Goal: Information Seeking & Learning: Learn about a topic

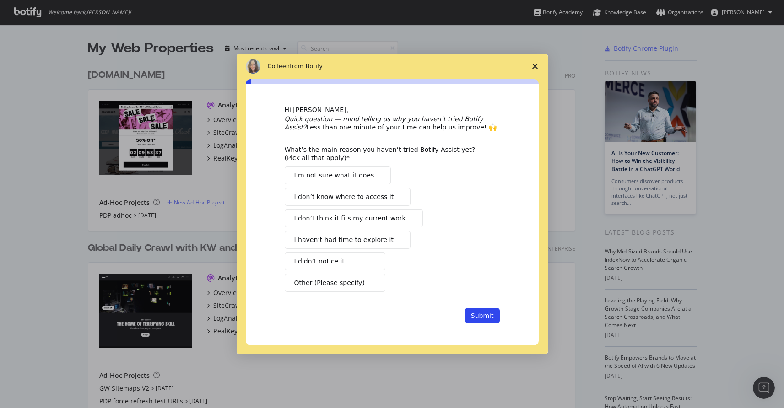
click at [533, 68] on polygon "Close survey" at bounding box center [535, 66] width 5 height 5
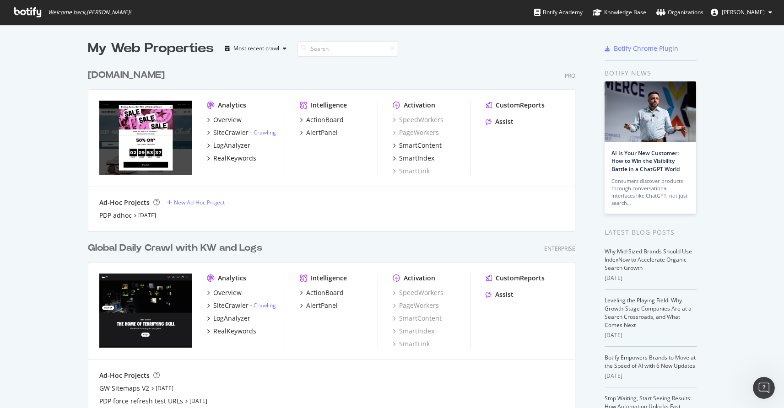
click at [157, 251] on div "Global Daily Crawl with KW and Logs" at bounding box center [175, 248] width 174 height 13
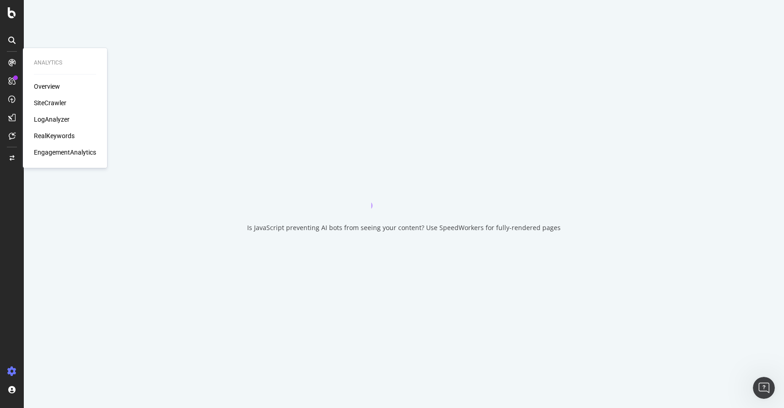
click at [44, 117] on div "LogAnalyzer" at bounding box center [52, 119] width 36 height 9
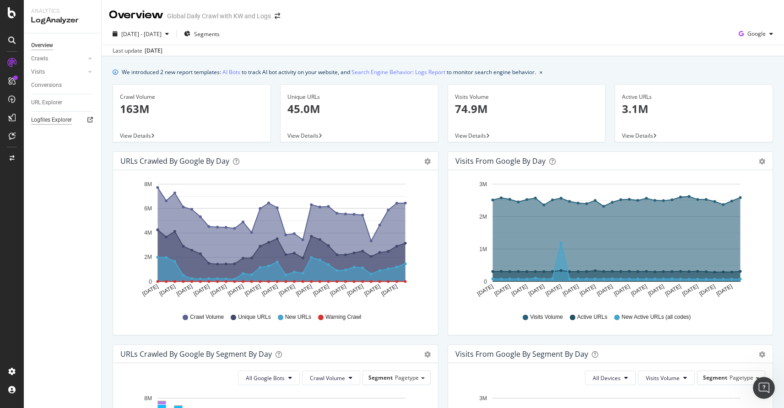
click at [42, 119] on div "Logfiles Explorer" at bounding box center [51, 120] width 41 height 10
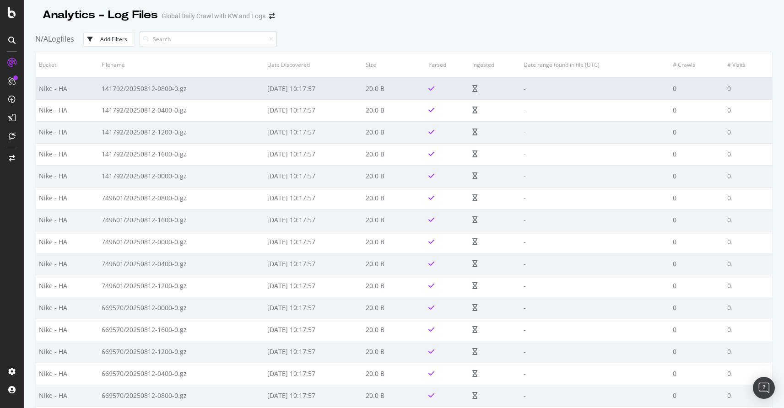
click at [142, 88] on td "141792/20250812-0800-0.gz" at bounding box center [181, 88] width 166 height 22
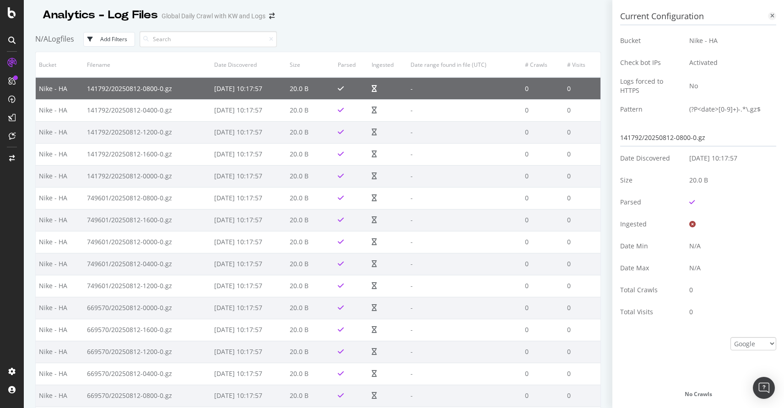
click at [773, 15] on icon at bounding box center [773, 15] width 4 height 5
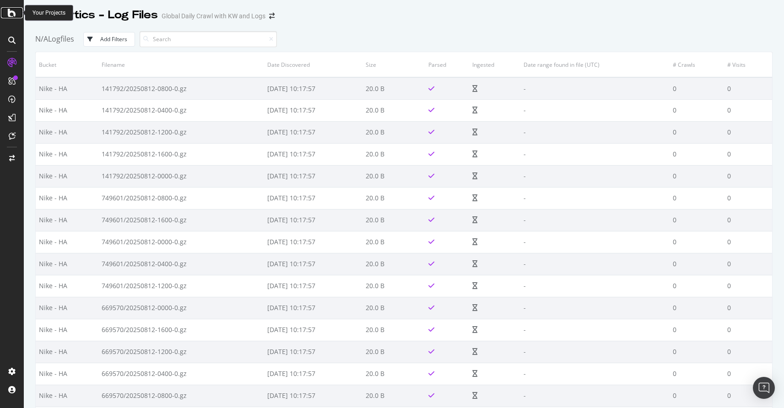
click at [11, 8] on icon at bounding box center [12, 12] width 8 height 11
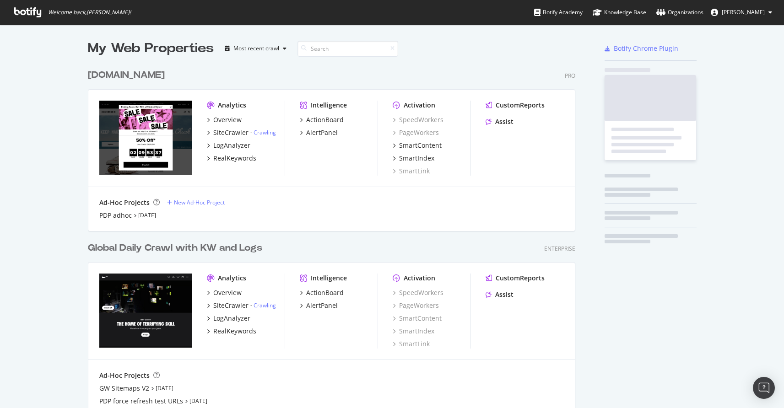
scroll to position [408, 784]
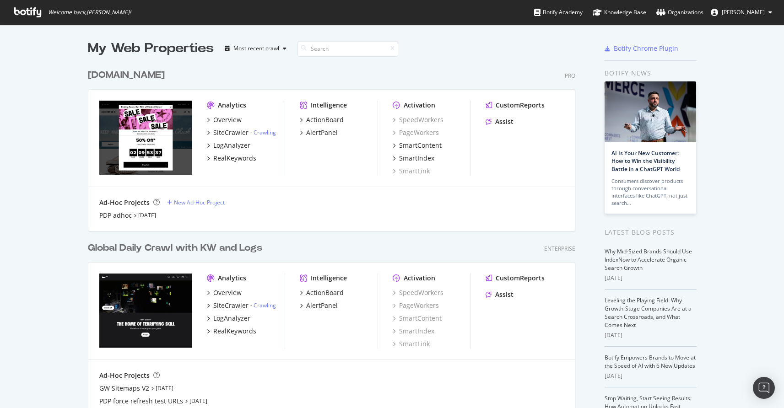
click at [129, 72] on div "[DOMAIN_NAME]" at bounding box center [126, 75] width 77 height 13
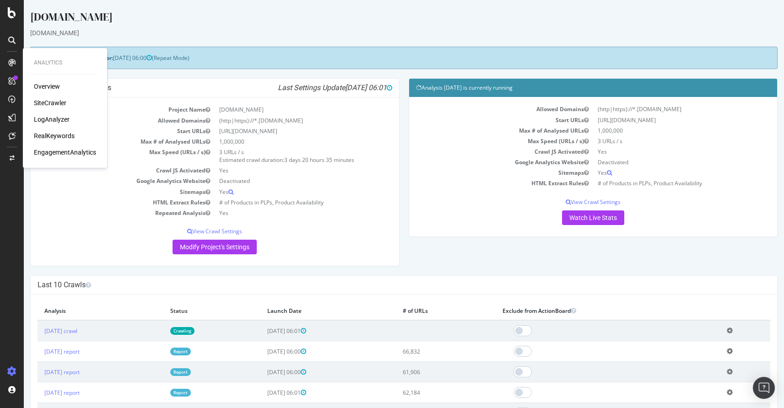
click at [49, 120] on div "LogAnalyzer" at bounding box center [52, 119] width 36 height 9
